Goal: Task Accomplishment & Management: Manage account settings

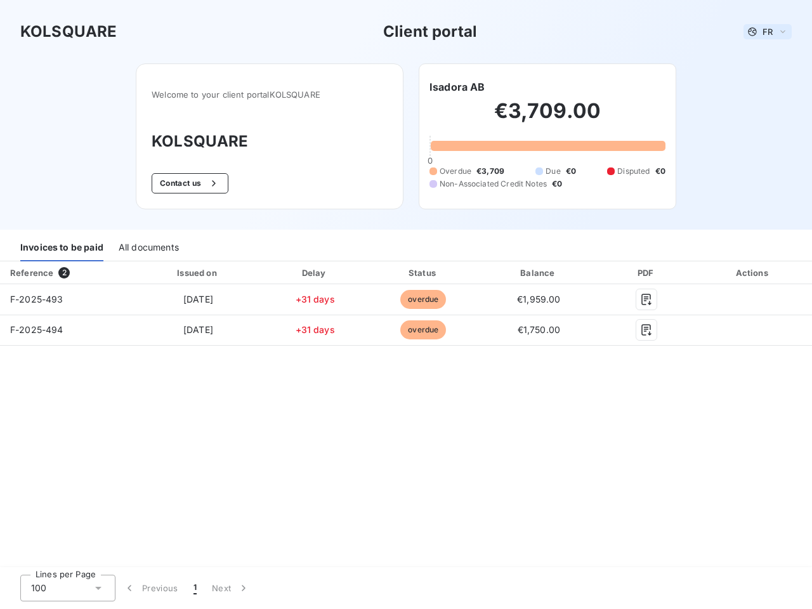
click at [768, 32] on span "FR" at bounding box center [768, 32] width 10 height 10
click at [188, 183] on button "Contact us" at bounding box center [190, 183] width 77 height 20
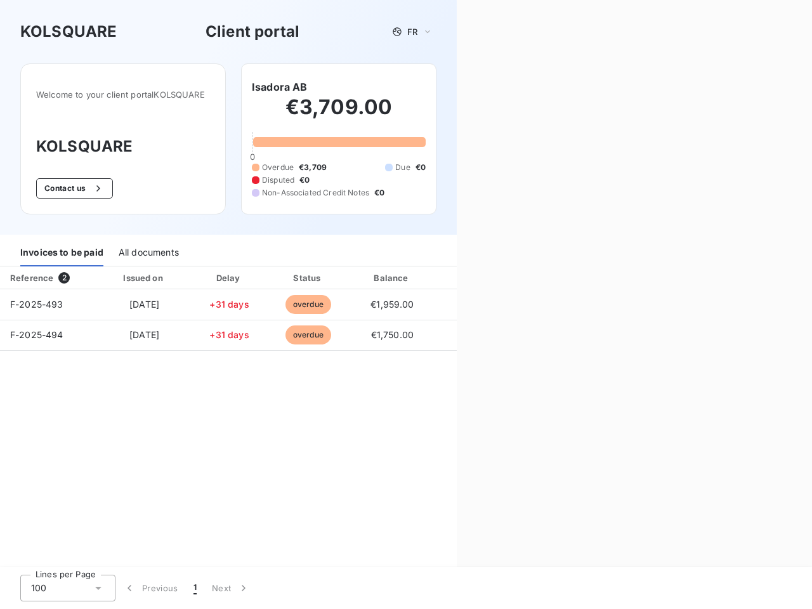
click at [457, 87] on div "Contact us Fill out the form below, and a member of our team will get back to y…" at bounding box center [634, 304] width 355 height 609
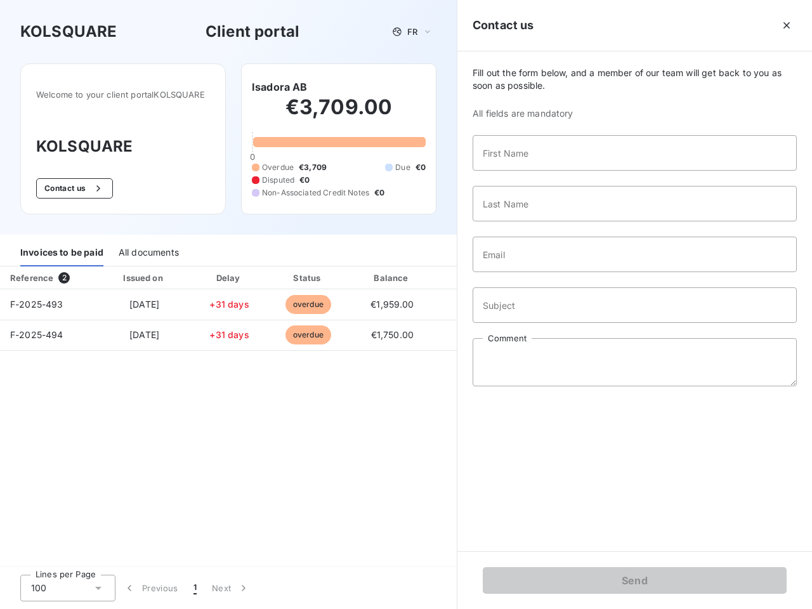
click at [62, 248] on div "Invoices to be paid" at bounding box center [61, 253] width 83 height 27
click at [148, 248] on div "All documents" at bounding box center [149, 253] width 60 height 27
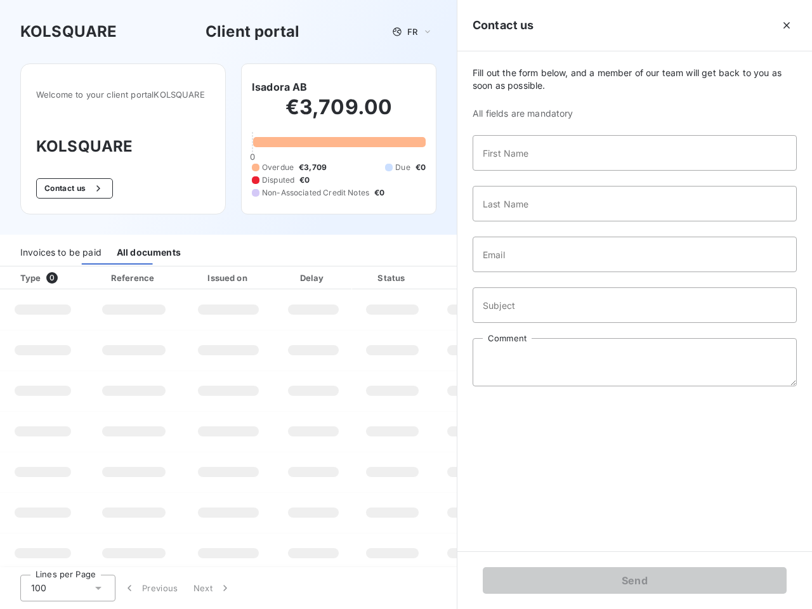
click at [67, 273] on th "Type 0" at bounding box center [43, 277] width 86 height 23
click at [197, 273] on th "Issued on" at bounding box center [228, 277] width 93 height 23
click at [315, 273] on th "Delay" at bounding box center [313, 277] width 77 height 23
click at [423, 273] on th "Status" at bounding box center [392, 277] width 81 height 23
click at [539, 273] on div "Fill out the form below, and a member of our team will get back to you as soon …" at bounding box center [634, 301] width 355 height 500
